Goal: Find specific page/section: Find specific page/section

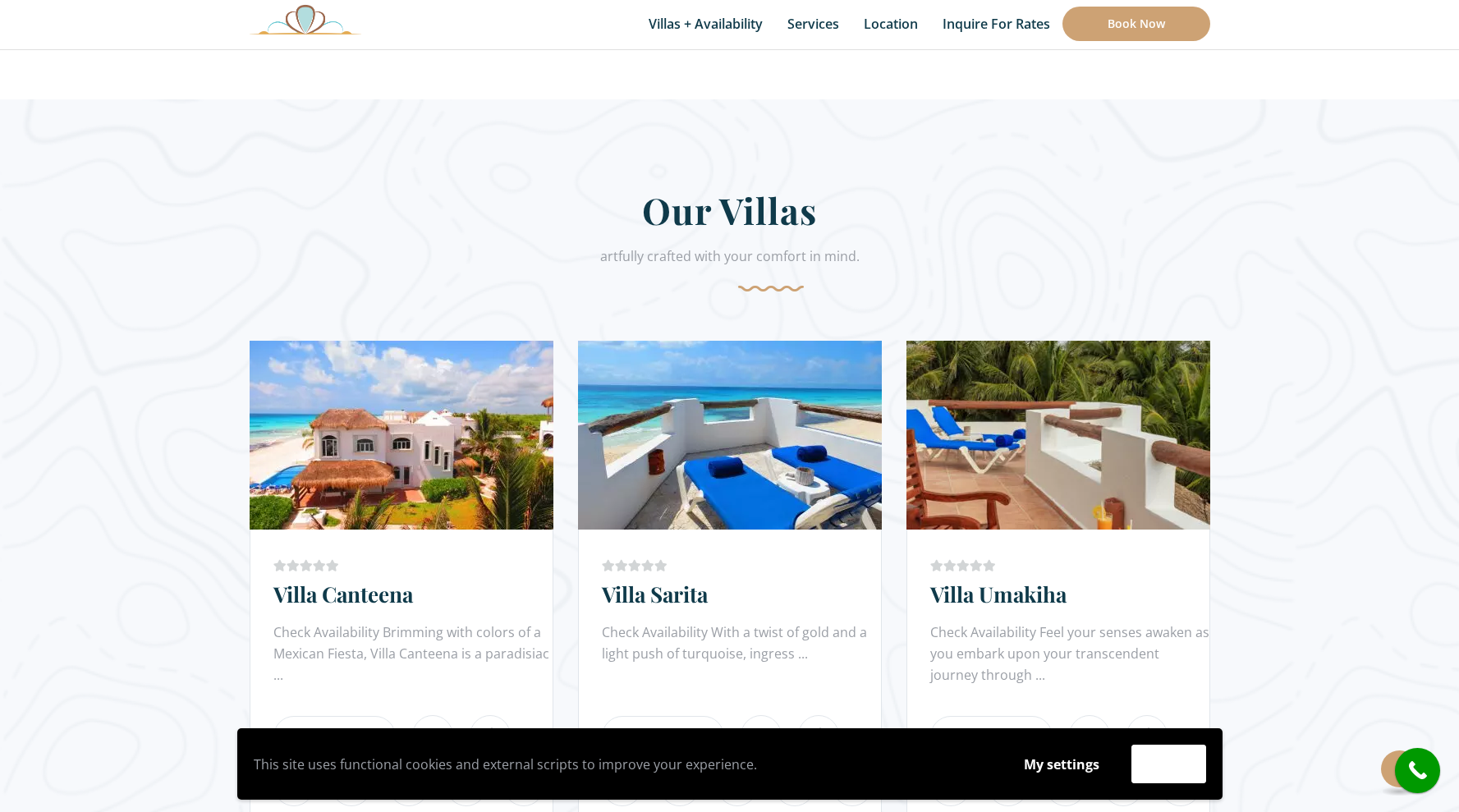
scroll to position [728, 0]
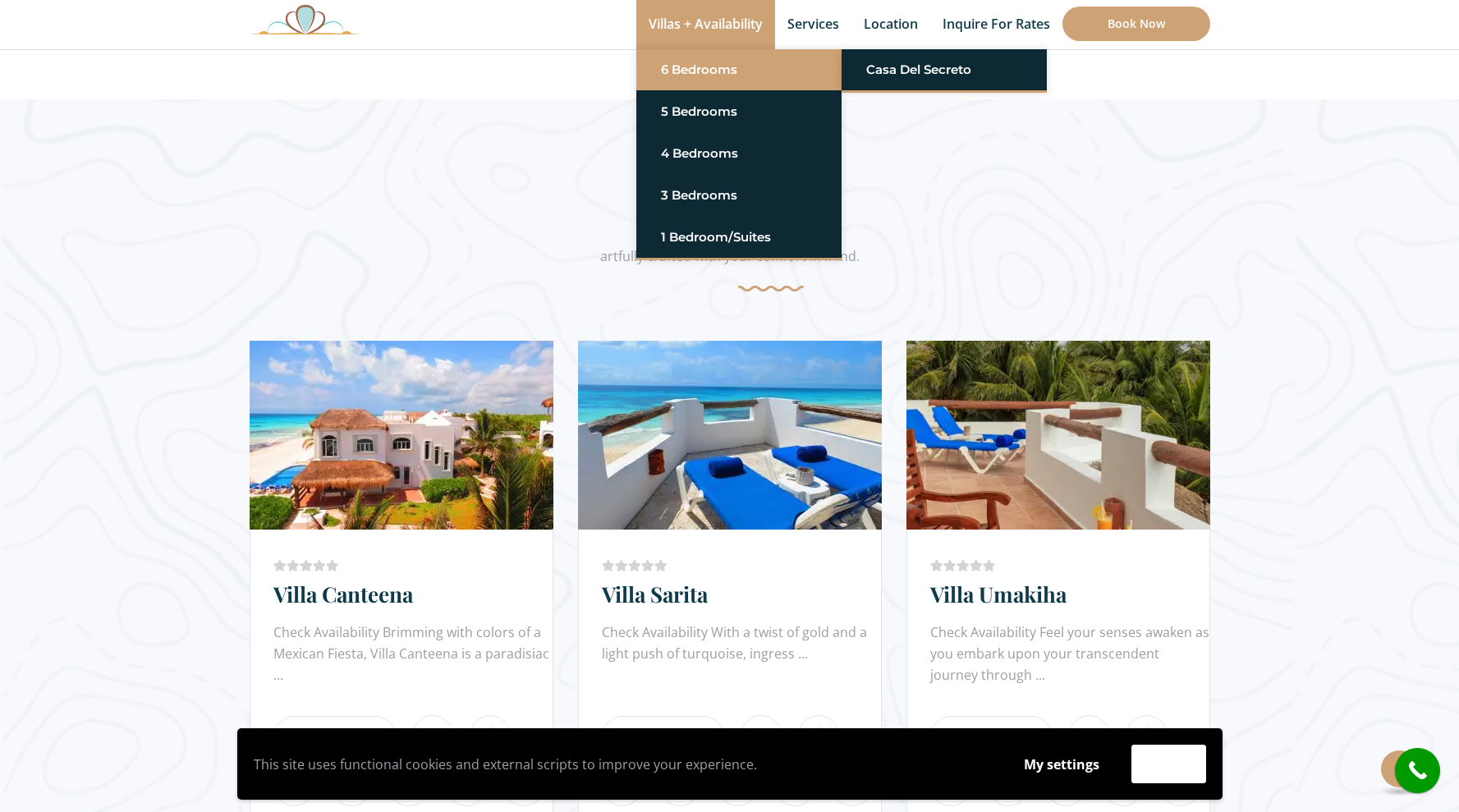
click at [699, 66] on link "6 Bedrooms" at bounding box center [739, 69] width 156 height 29
click at [678, 67] on link "6 Bedrooms" at bounding box center [739, 69] width 156 height 29
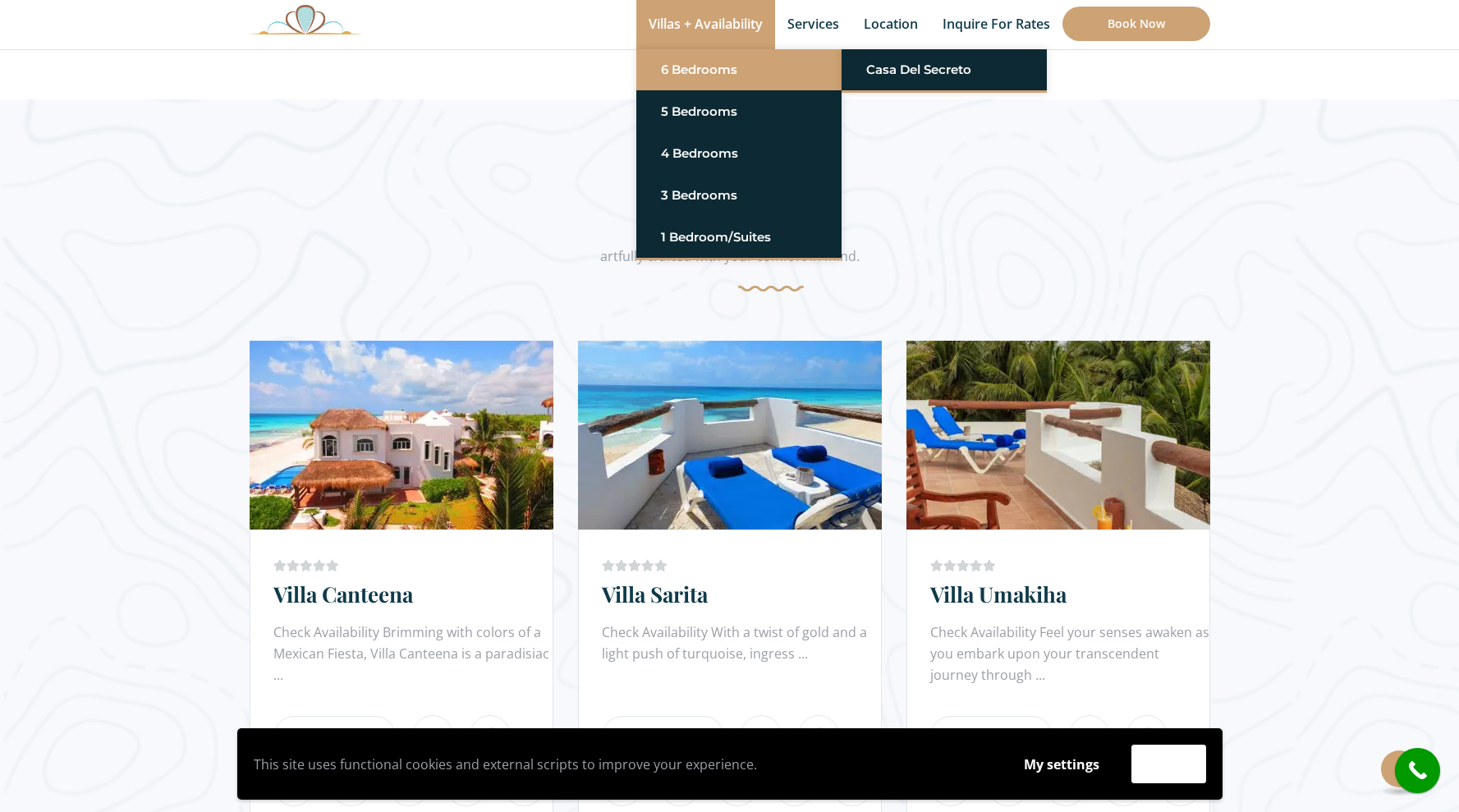
click at [678, 67] on link "6 Bedrooms" at bounding box center [739, 69] width 156 height 29
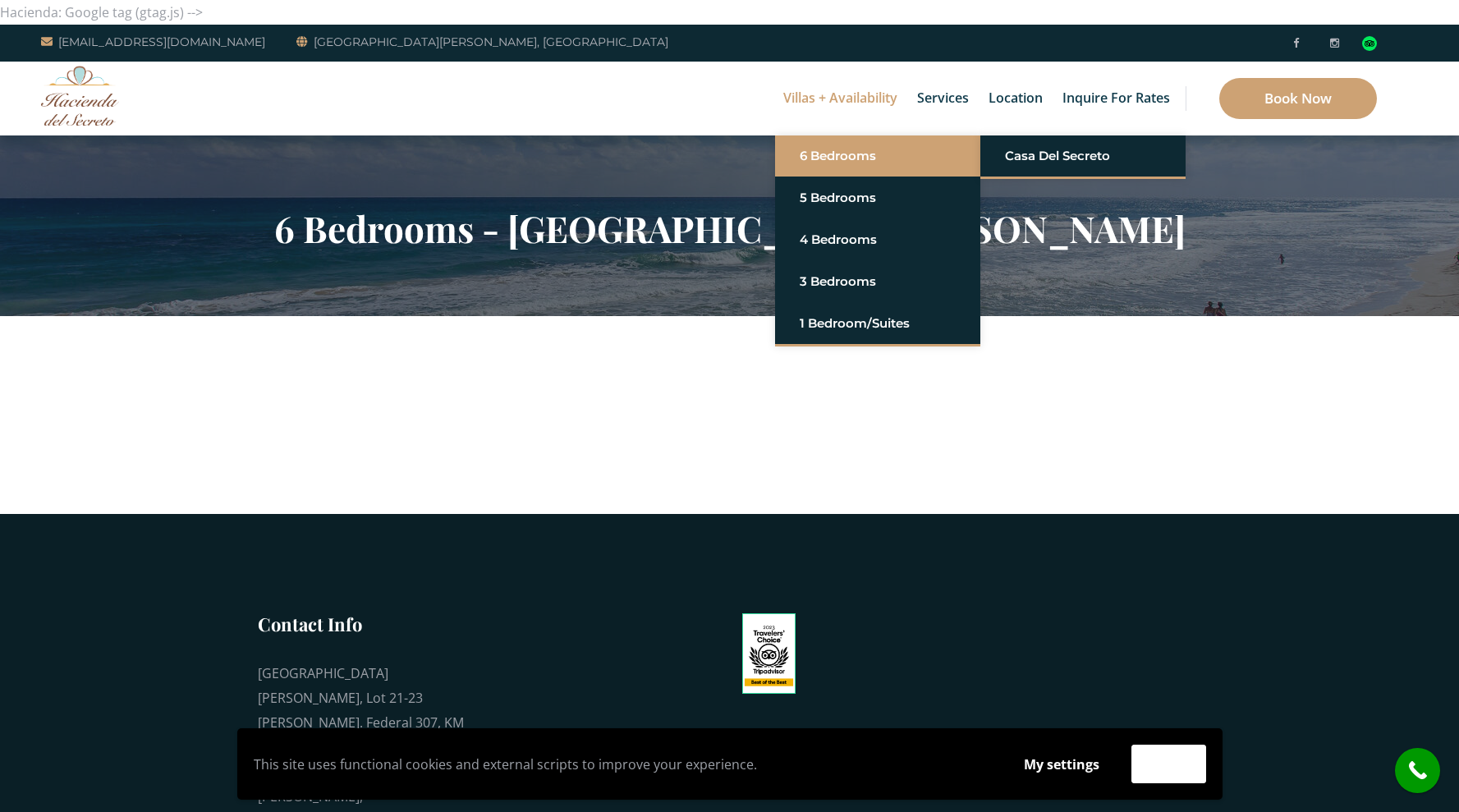
click at [840, 145] on link "6 Bedrooms" at bounding box center [878, 156] width 156 height 29
